Goal: Transaction & Acquisition: Purchase product/service

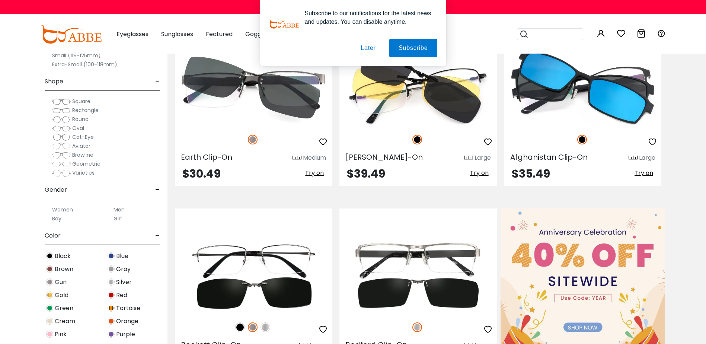
scroll to position [260, 0]
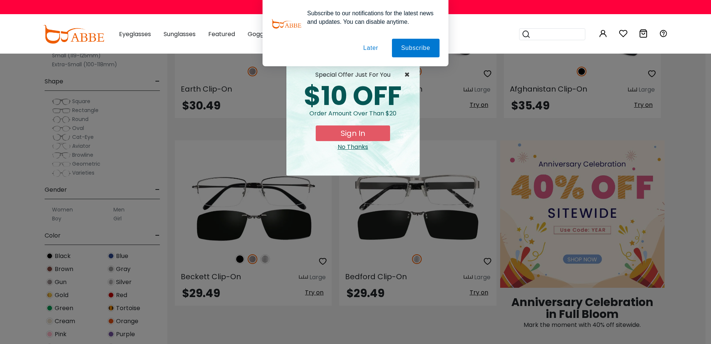
click at [407, 72] on span "×" at bounding box center [408, 74] width 9 height 9
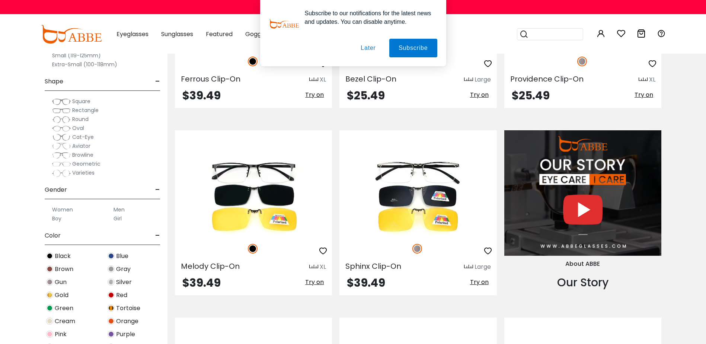
scroll to position [670, 0]
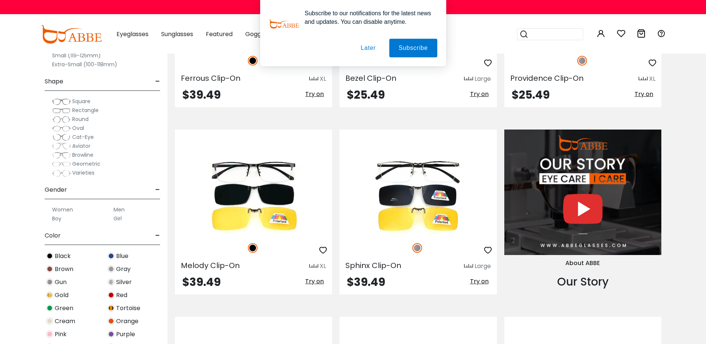
click at [140, 33] on div "Subscribe to our notifications for the latest news and updates. You can disable…" at bounding box center [353, 33] width 706 height 66
click at [126, 35] on div "Subscribe to our notifications for the latest news and updates. You can disable…" at bounding box center [353, 33] width 706 height 66
click at [375, 47] on button "Later" at bounding box center [367, 48] width 33 height 19
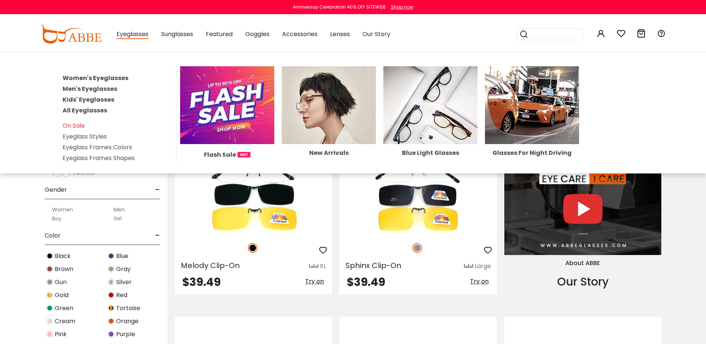
click at [101, 77] on link "Women's Eyeglasses" at bounding box center [95, 78] width 66 height 9
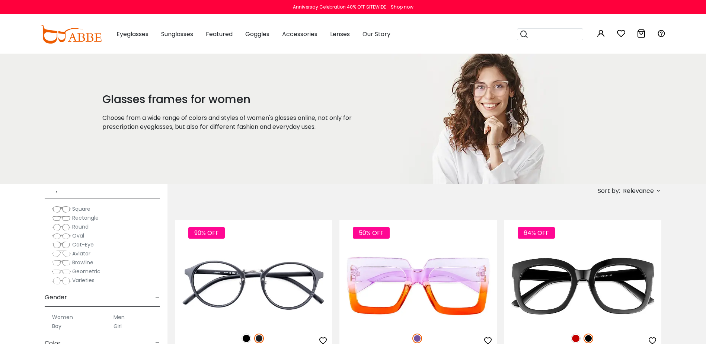
scroll to position [74, 0]
click at [83, 230] on span "Rectangle" at bounding box center [85, 230] width 26 height 7
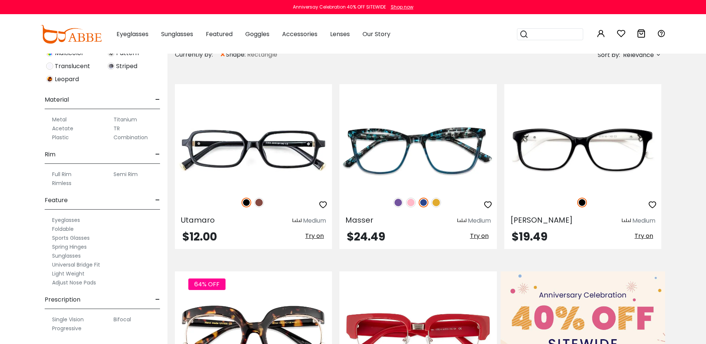
scroll to position [149, 0]
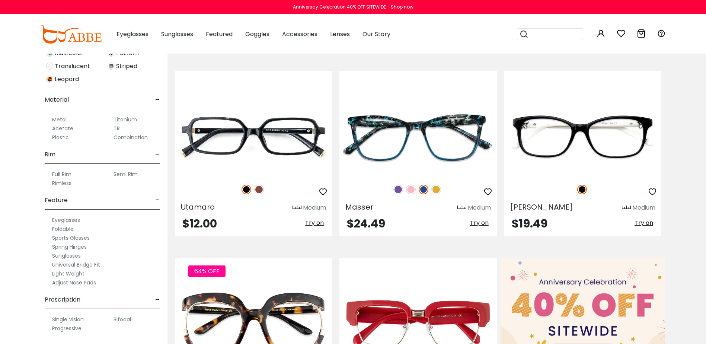
click at [119, 174] on label "Semi Rim" at bounding box center [125, 174] width 24 height 9
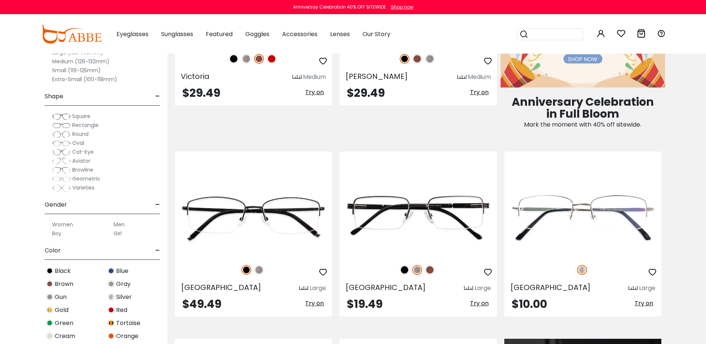
scroll to position [484, 0]
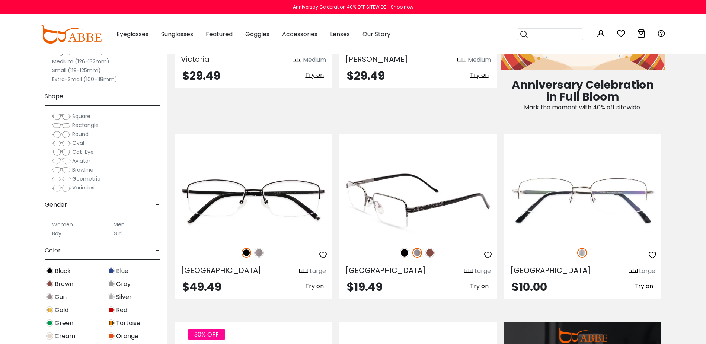
click at [434, 203] on img at bounding box center [417, 200] width 157 height 78
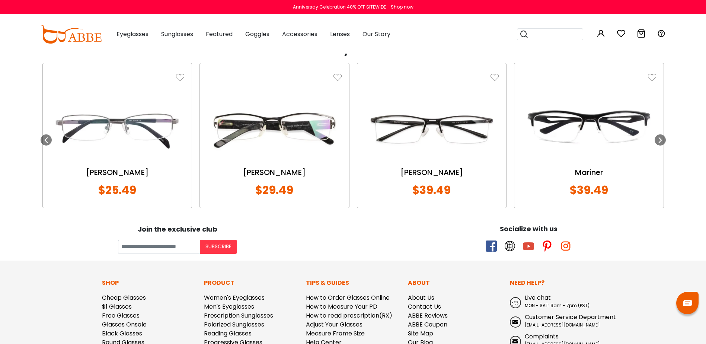
scroll to position [893, 0]
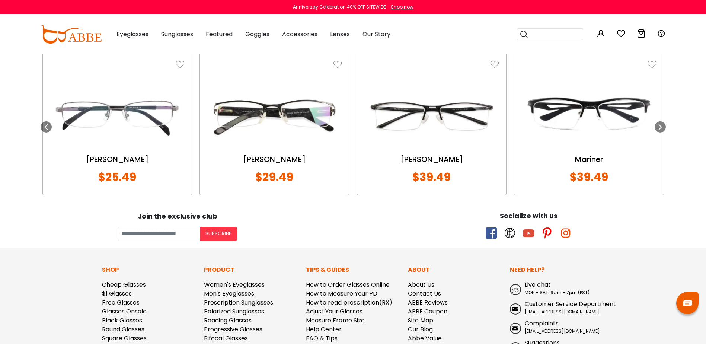
click at [132, 112] on img at bounding box center [117, 116] width 134 height 67
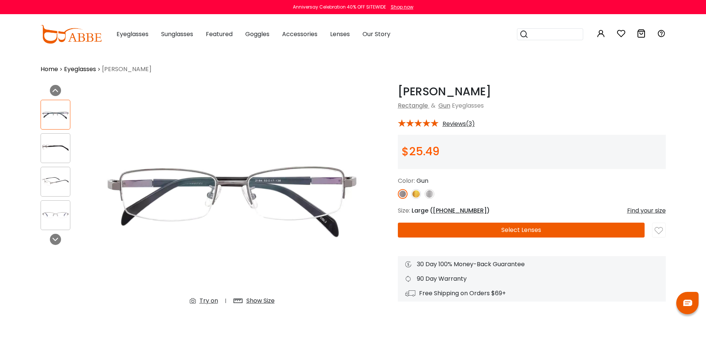
click at [57, 141] on img at bounding box center [55, 148] width 29 height 15
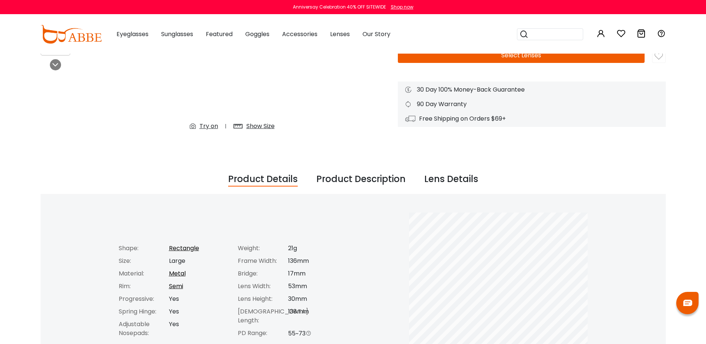
scroll to position [186, 0]
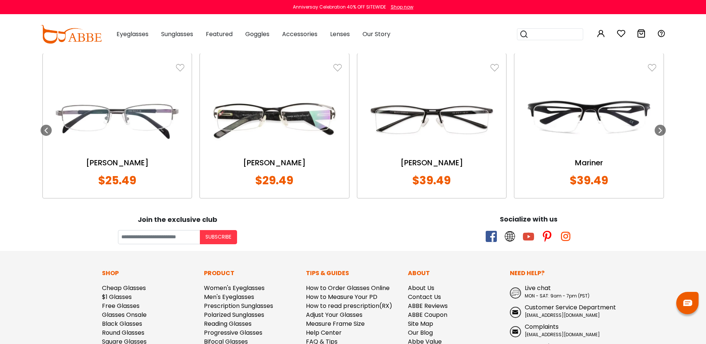
click at [442, 128] on img at bounding box center [432, 119] width 134 height 67
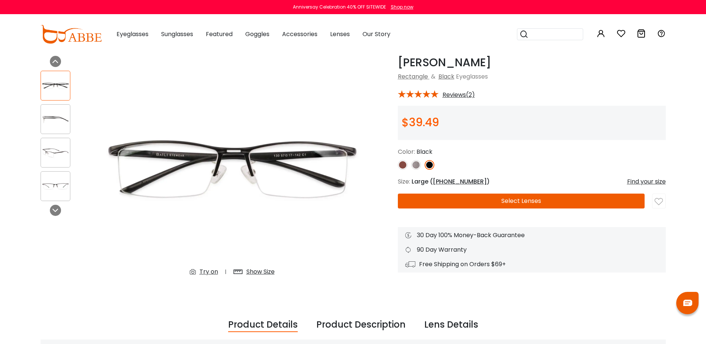
scroll to position [112, 0]
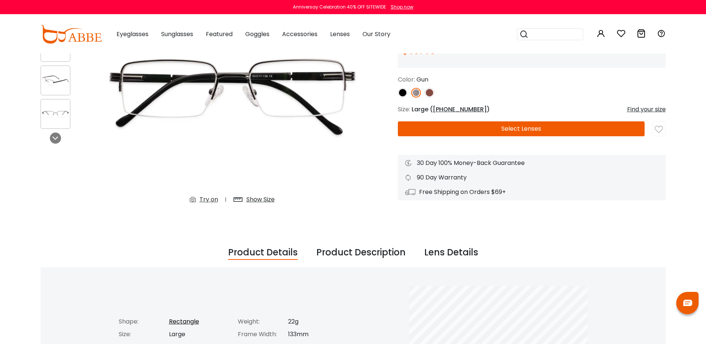
scroll to position [68, 0]
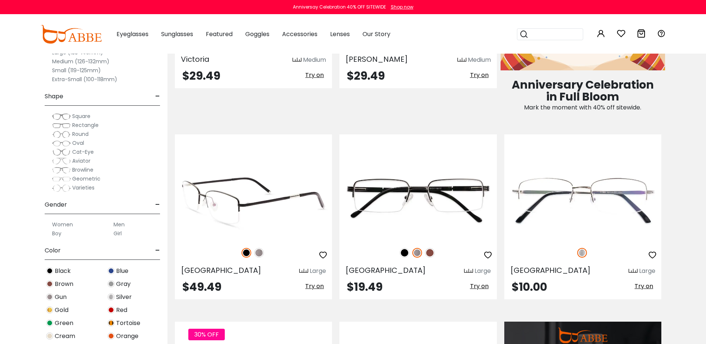
click at [265, 202] on img at bounding box center [253, 200] width 157 height 78
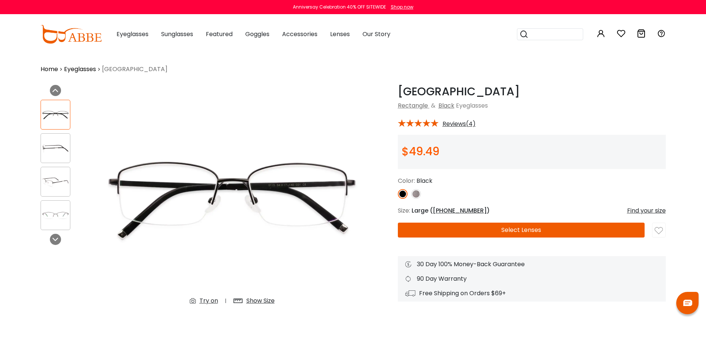
click at [60, 145] on img at bounding box center [55, 148] width 29 height 15
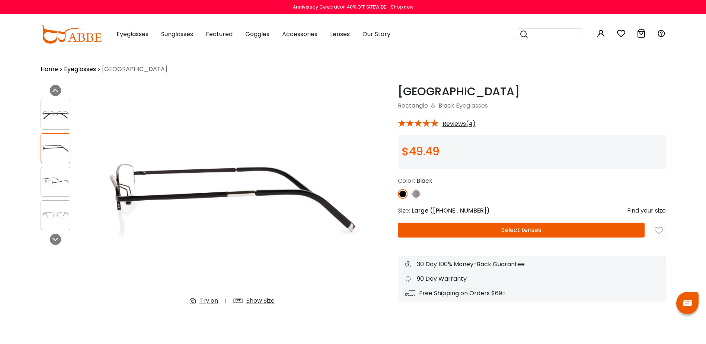
click at [64, 176] on img at bounding box center [55, 181] width 29 height 15
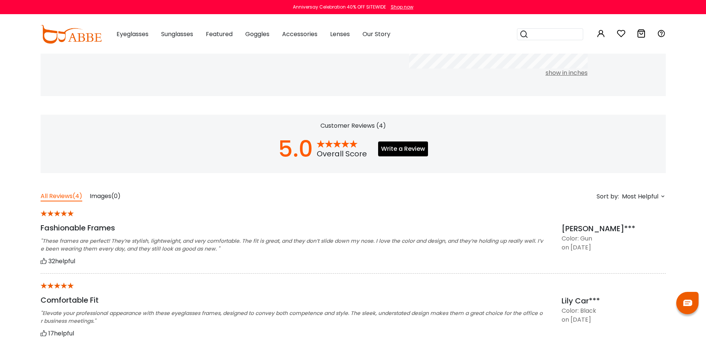
scroll to position [484, 0]
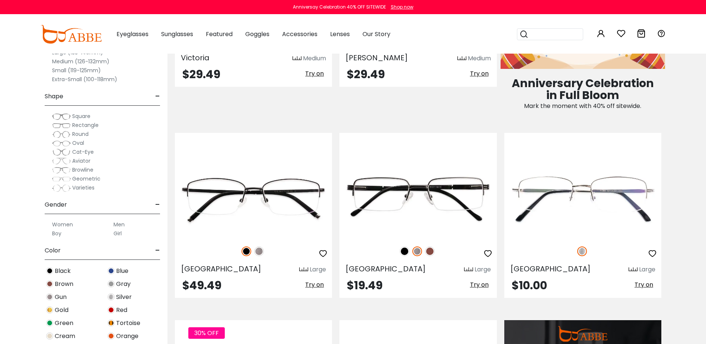
scroll to position [484, 0]
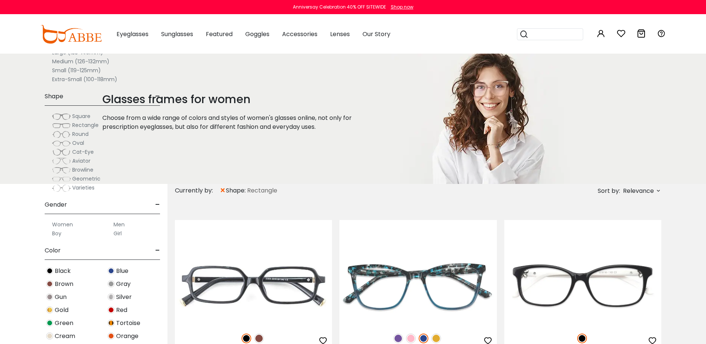
scroll to position [149, 0]
